Goal: Task Accomplishment & Management: Use online tool/utility

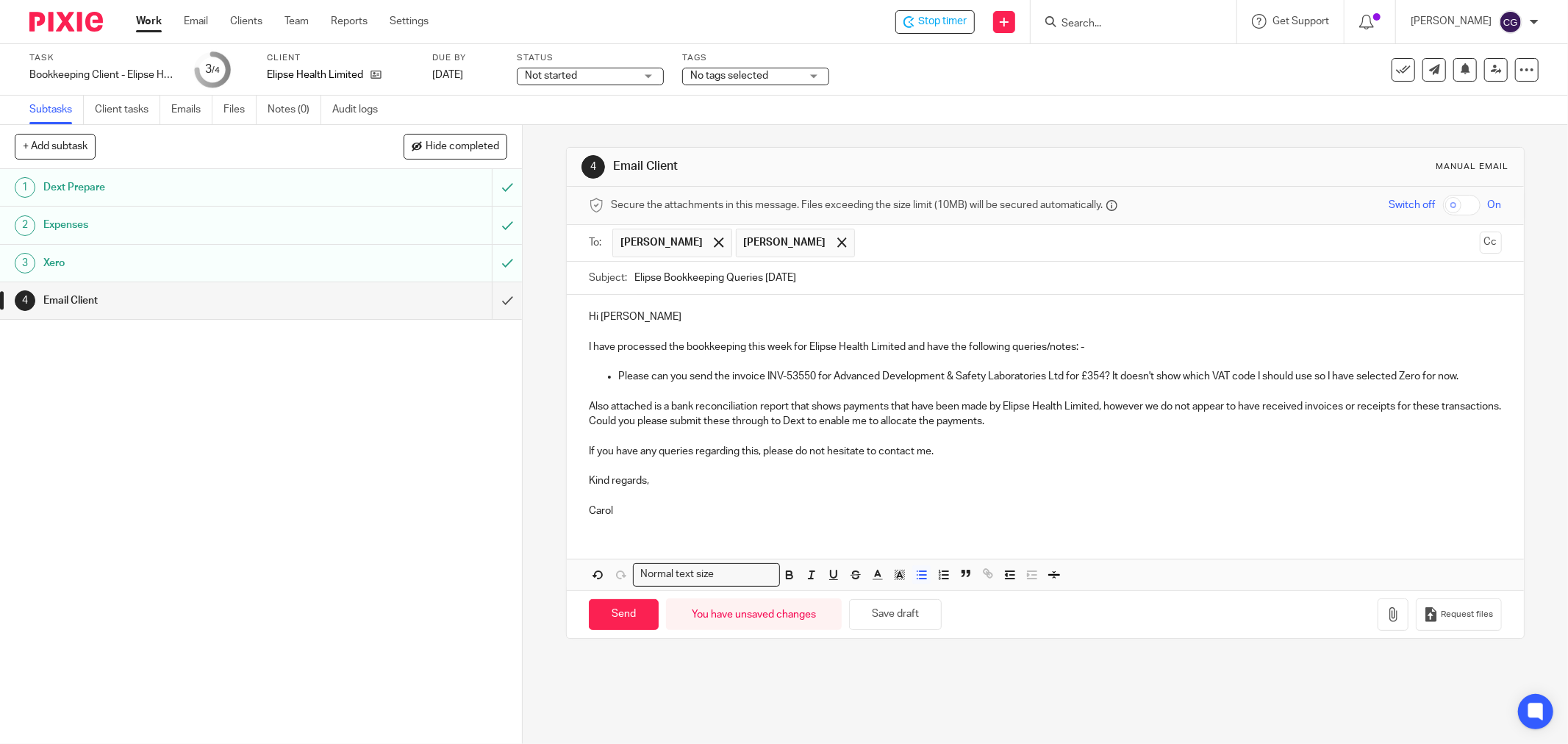
click at [1099, 412] on p "Also attached is a bank reconciliation report that shows payments that have bee…" at bounding box center [1045, 414] width 913 height 30
click at [1059, 429] on p "Also attached is a bank reconciliation report that shows payments that have bee…" at bounding box center [1045, 414] width 913 height 30
drag, startPoint x: 608, startPoint y: 516, endPoint x: 572, endPoint y: 482, distance: 49.5
click at [572, 482] on div "Hi [PERSON_NAME] I have processed the bookkeeping this week for Elipse Health L…" at bounding box center [1046, 411] width 957 height 234
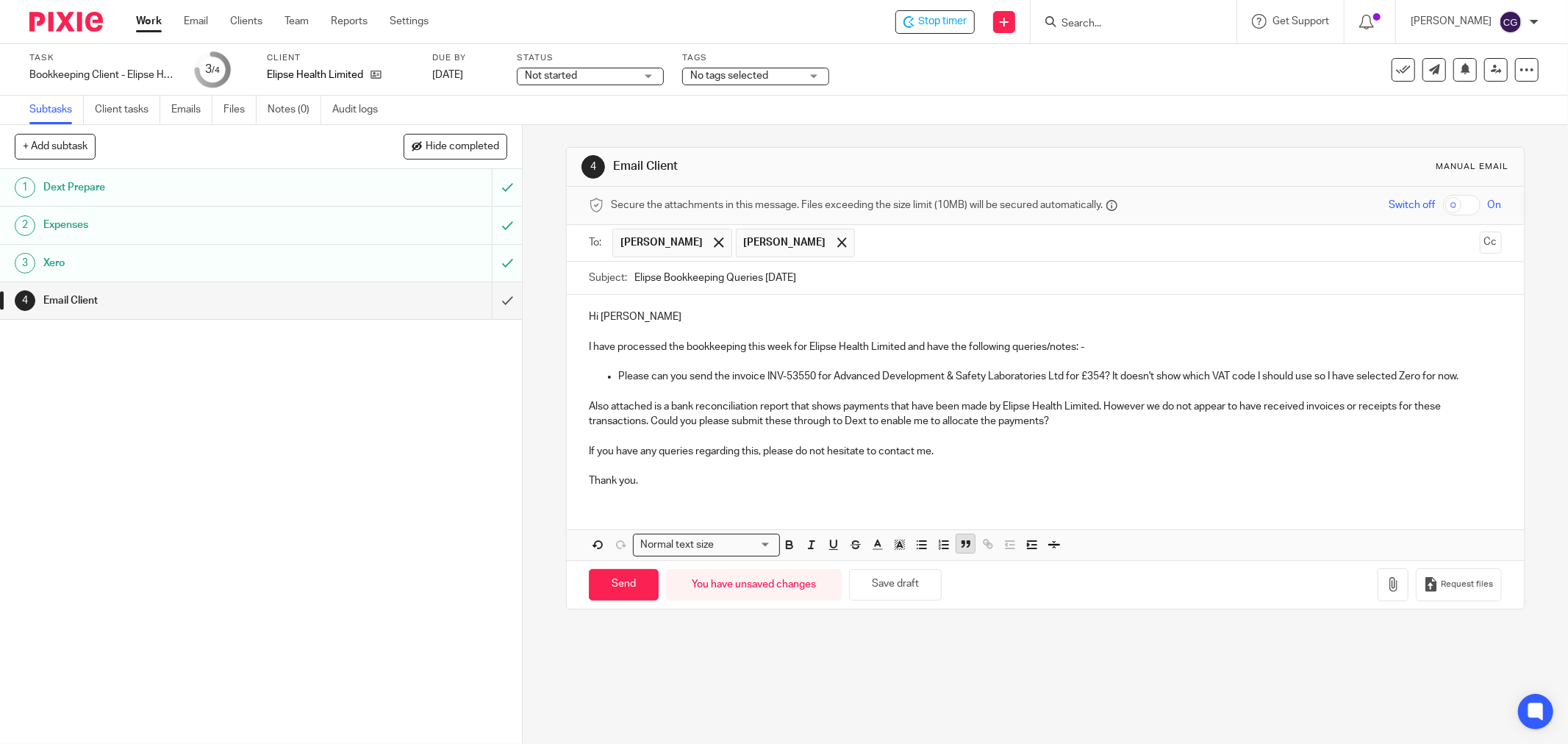
drag, startPoint x: 900, startPoint y: 582, endPoint x: 964, endPoint y: 553, distance: 70.3
click at [901, 582] on button "Save draft" at bounding box center [896, 584] width 93 height 31
click at [1386, 584] on icon "button" at bounding box center [1393, 584] width 15 height 15
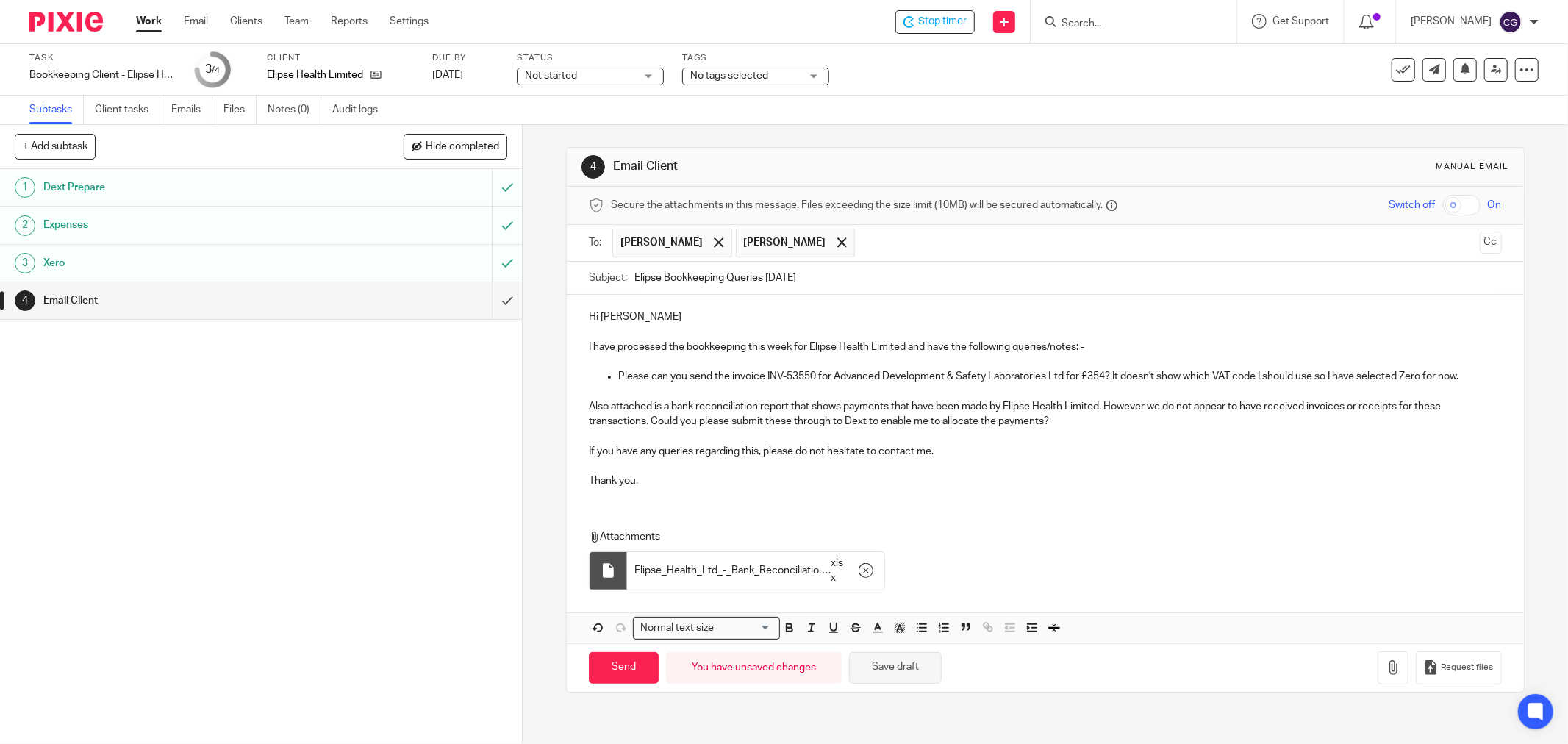
click at [898, 665] on button "Save draft" at bounding box center [896, 668] width 93 height 31
drag, startPoint x: 621, startPoint y: 662, endPoint x: 623, endPoint y: 649, distance: 13.2
click at [621, 661] on input "Send" at bounding box center [623, 668] width 70 height 31
type input "Sent"
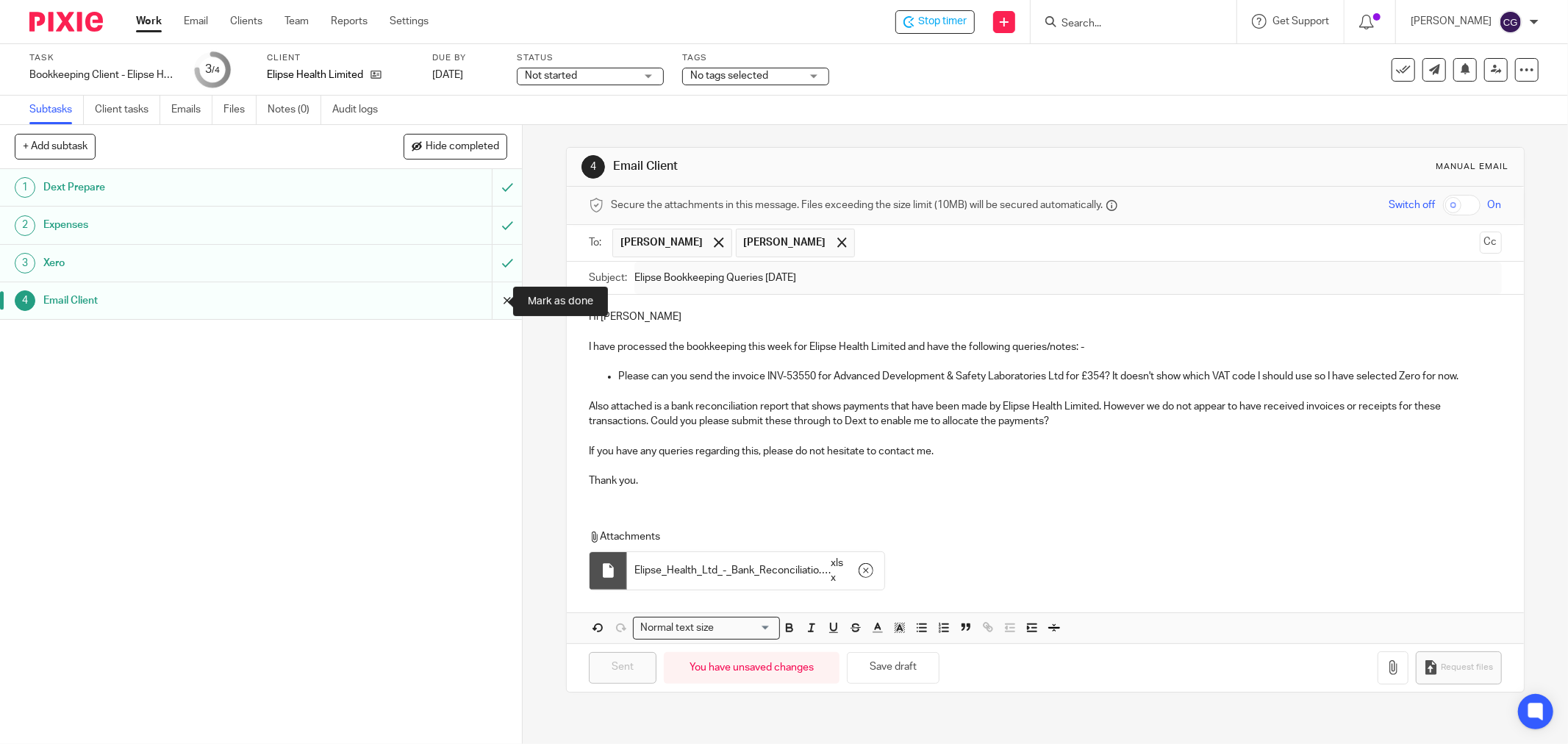
click at [489, 304] on input "submit" at bounding box center [261, 300] width 522 height 36
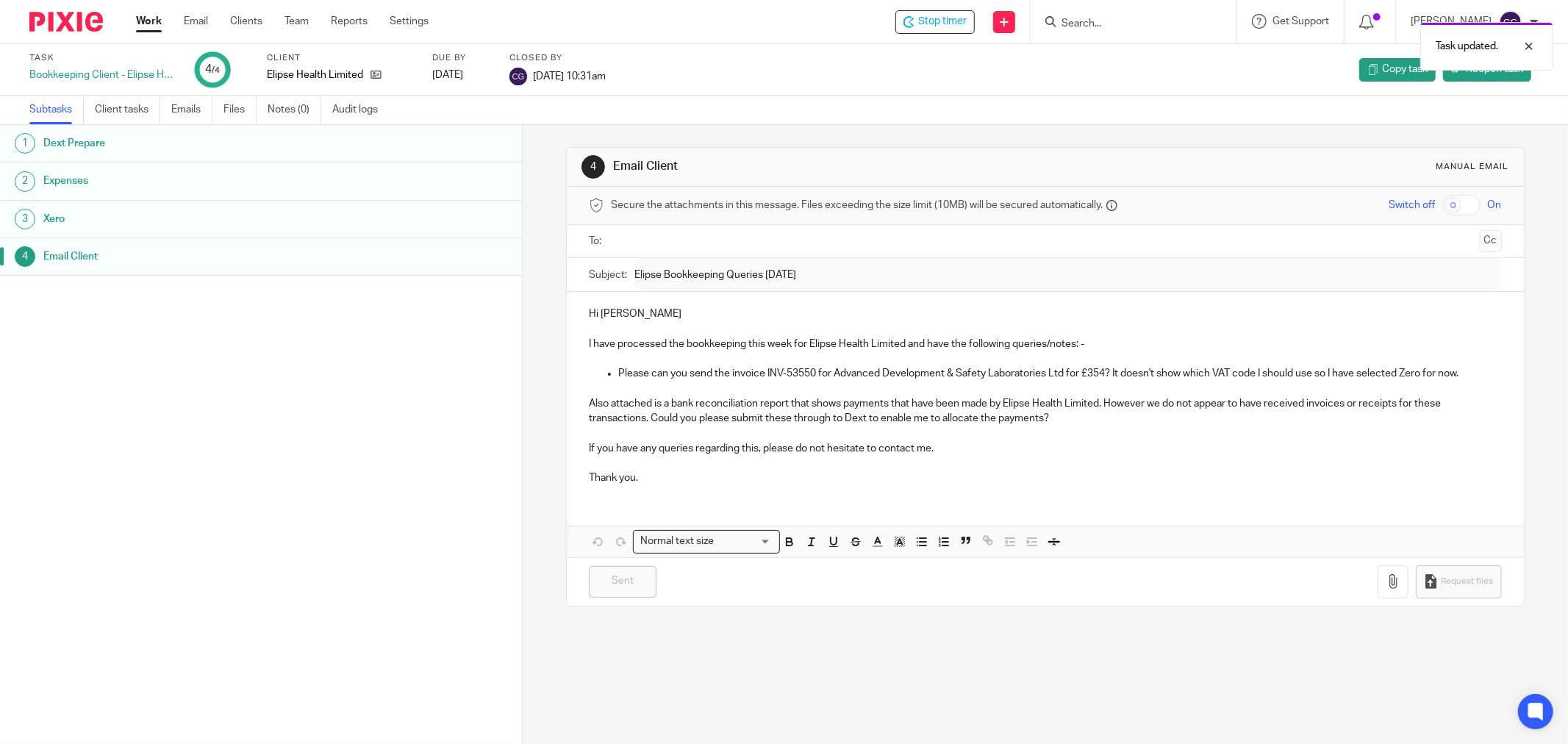
click at [954, 22] on div "Task updated." at bounding box center [1170, 42] width 770 height 55
click at [955, 23] on span "Stop timer" at bounding box center [942, 22] width 49 height 16
drag, startPoint x: 135, startPoint y: 23, endPoint x: 161, endPoint y: 3, distance: 32.8
click at [137, 21] on link "Work" at bounding box center [148, 22] width 26 height 15
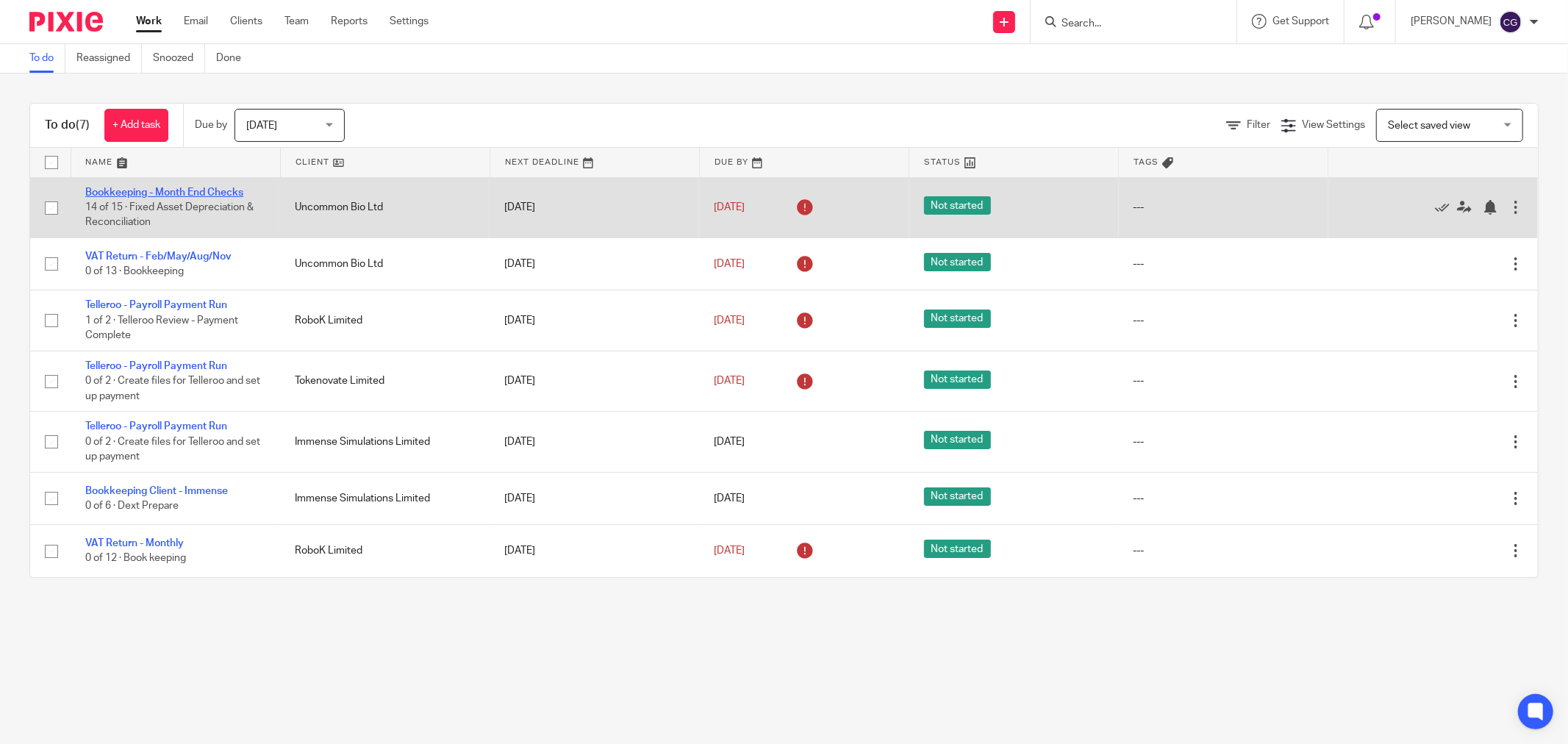
click at [170, 189] on link "Bookkeeping - Month End Checks" at bounding box center [164, 192] width 158 height 10
